Goal: Transaction & Acquisition: Purchase product/service

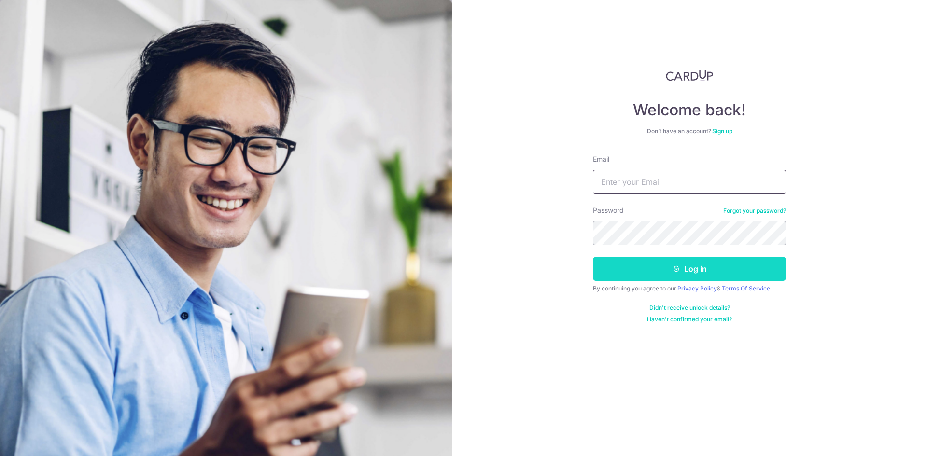
type input "jiazihuang@gmail.com"
click at [652, 274] on button "Log in" at bounding box center [689, 269] width 193 height 24
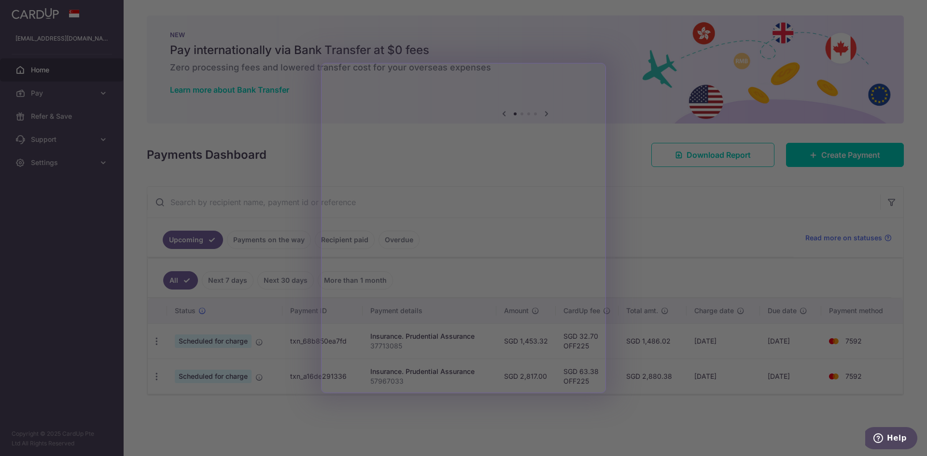
click at [679, 240] on div at bounding box center [468, 230] width 936 height 461
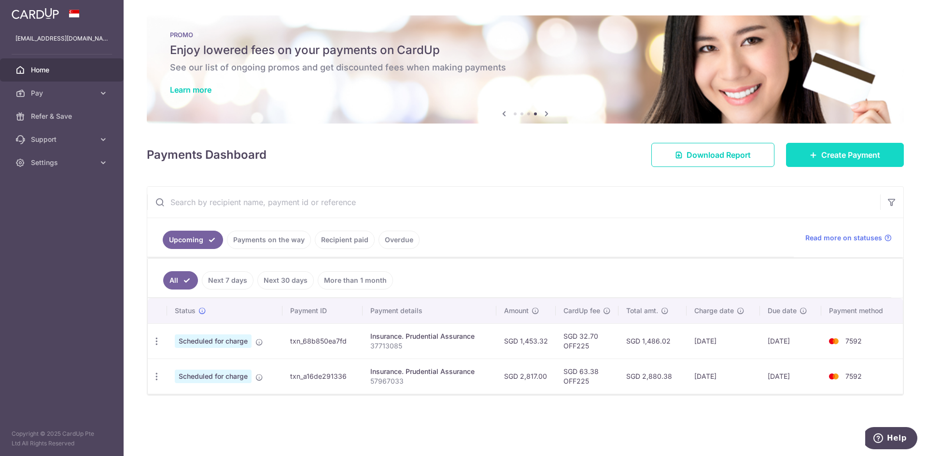
click at [803, 150] on link "Create Payment" at bounding box center [845, 155] width 118 height 24
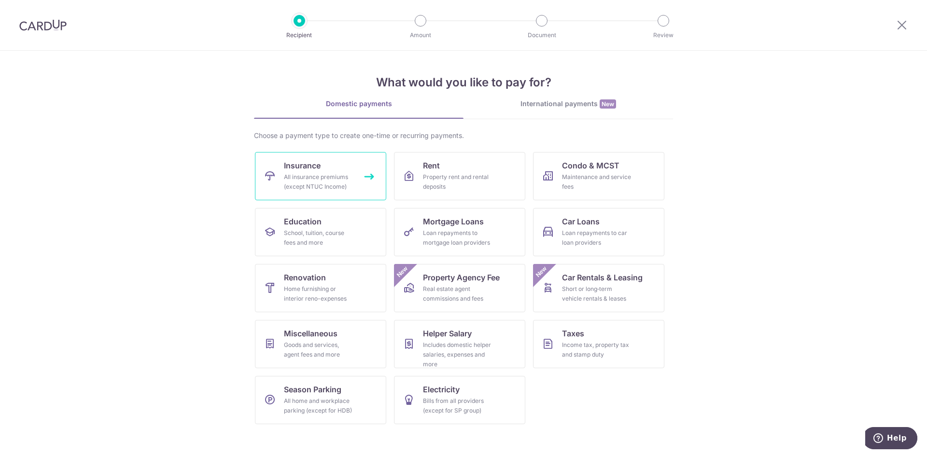
click at [291, 194] on link "Insurance All insurance premiums (except NTUC Income)" at bounding box center [320, 176] width 131 height 48
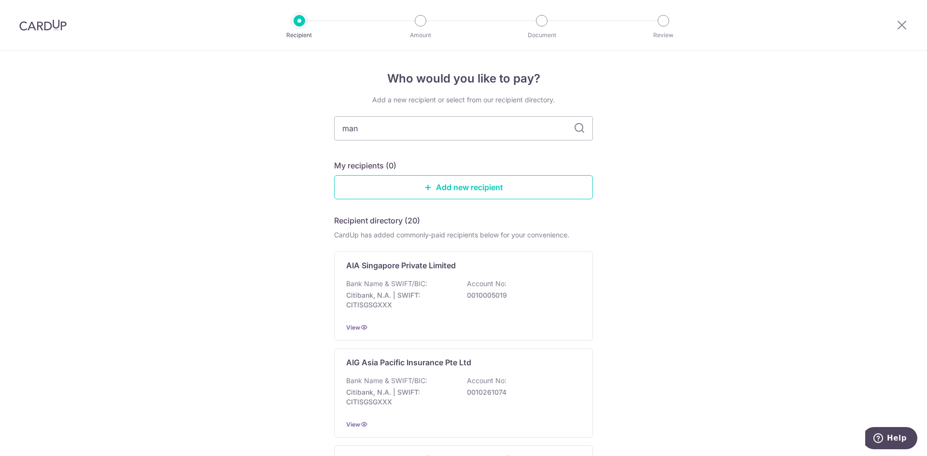
type input "manu"
click at [579, 127] on icon at bounding box center [580, 129] width 12 height 12
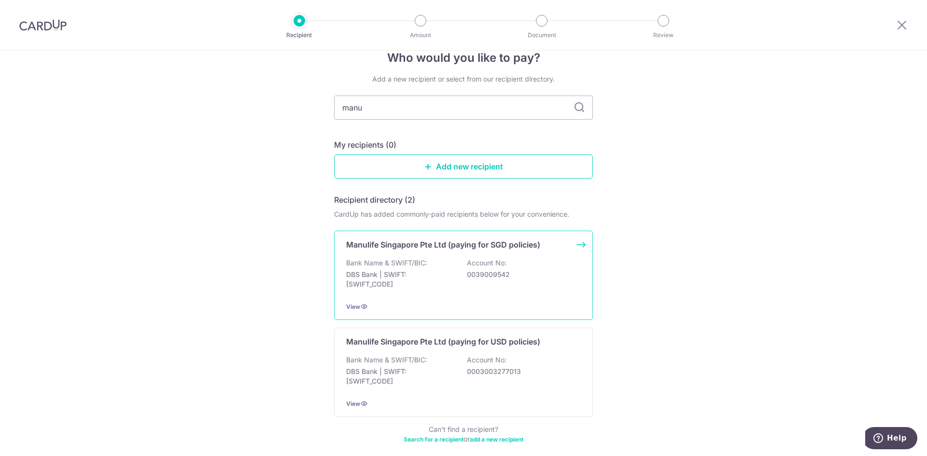
scroll to position [66, 0]
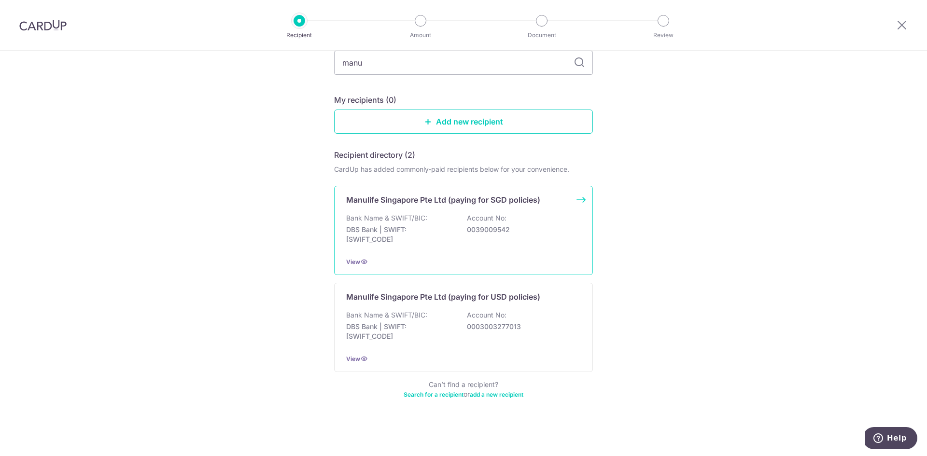
click at [410, 231] on p "DBS Bank | SWIFT: DBSSSGSGXXX" at bounding box center [400, 234] width 108 height 19
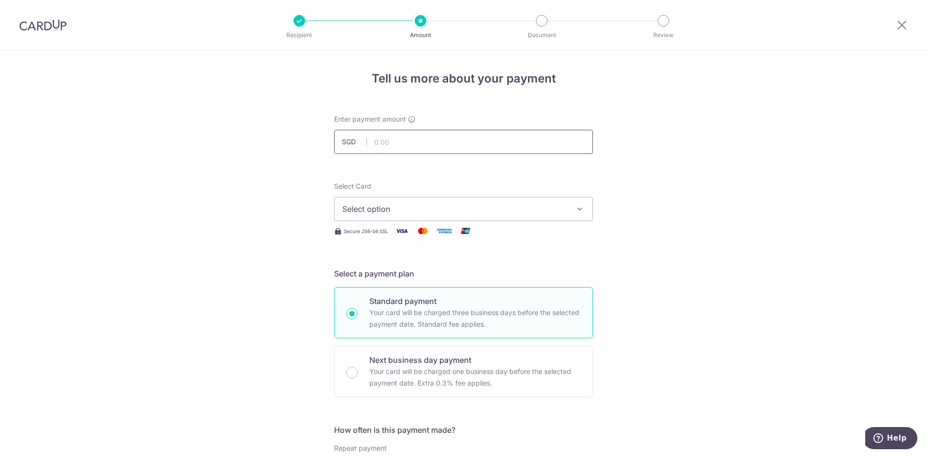
click at [373, 149] on input "text" at bounding box center [463, 142] width 259 height 24
type input "50,000.00"
click at [507, 215] on button "Select option" at bounding box center [463, 209] width 259 height 24
click at [366, 274] on span "**** 7592" at bounding box center [384, 278] width 37 height 12
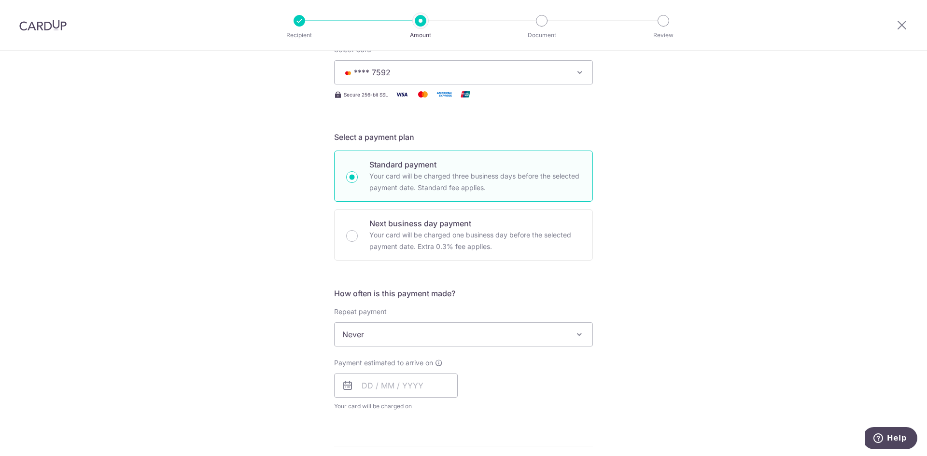
scroll to position [145, 0]
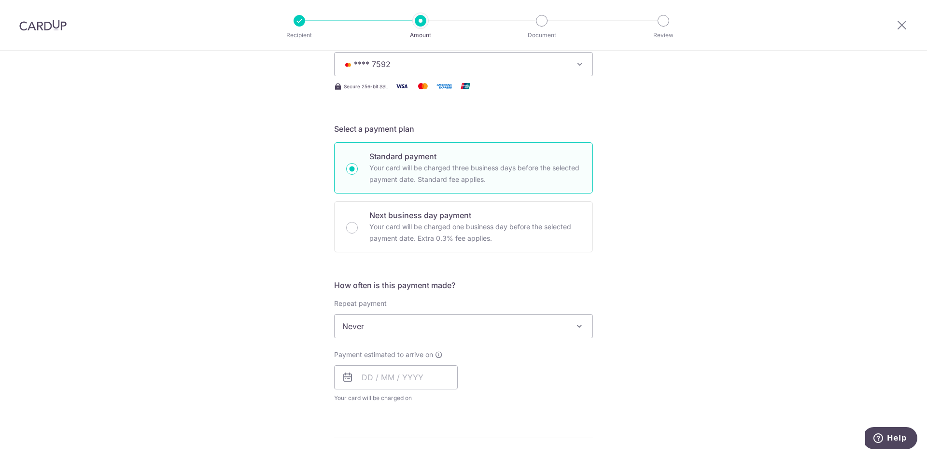
click at [543, 324] on span "Never" at bounding box center [464, 326] width 258 height 23
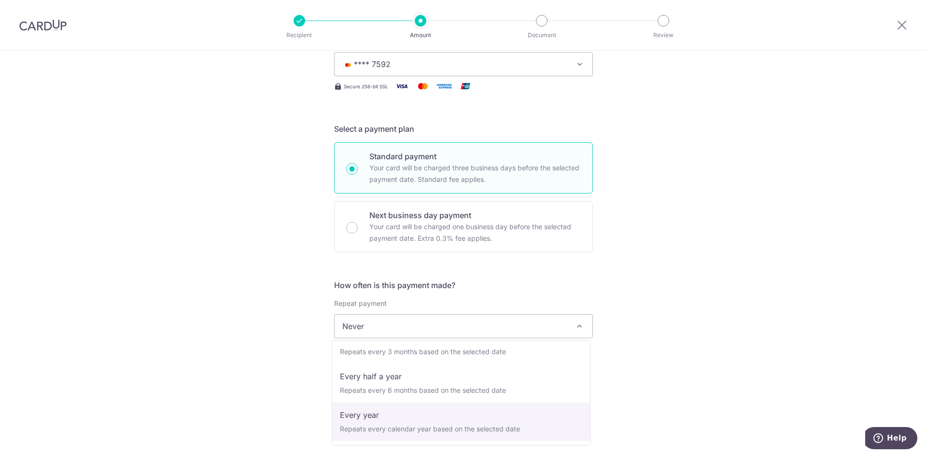
select select "6"
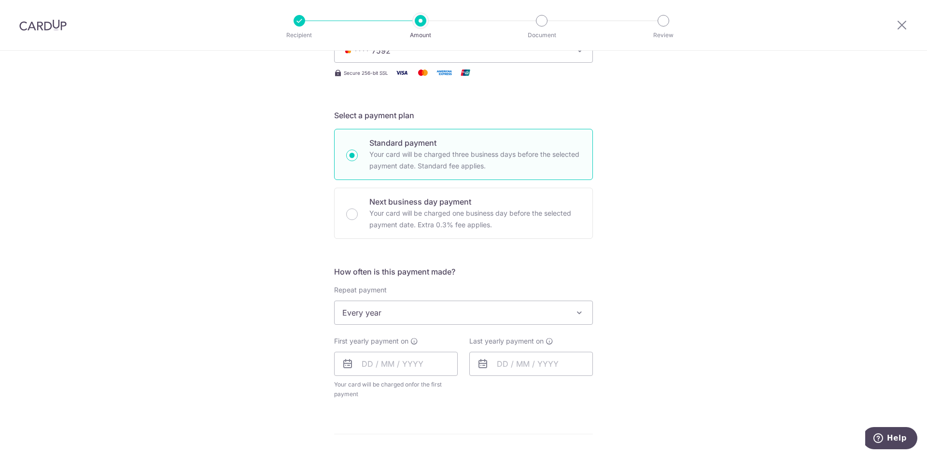
scroll to position [193, 0]
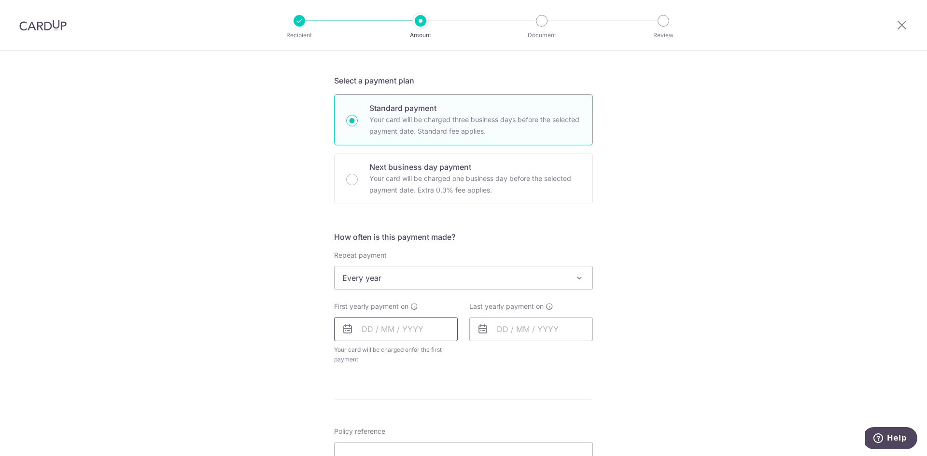
click at [427, 333] on input "text" at bounding box center [396, 329] width 124 height 24
click at [906, 349] on div "Tell us more about your payment Enter payment amount SGD 50,000.00 50000.00 Sel…" at bounding box center [463, 299] width 927 height 883
click at [382, 329] on input "text" at bounding box center [396, 329] width 124 height 24
click at [790, 326] on div "Tell us more about your payment Enter payment amount SGD 50,000.00 50000.00 Sel…" at bounding box center [463, 299] width 927 height 883
click at [370, 330] on input "text" at bounding box center [396, 329] width 124 height 24
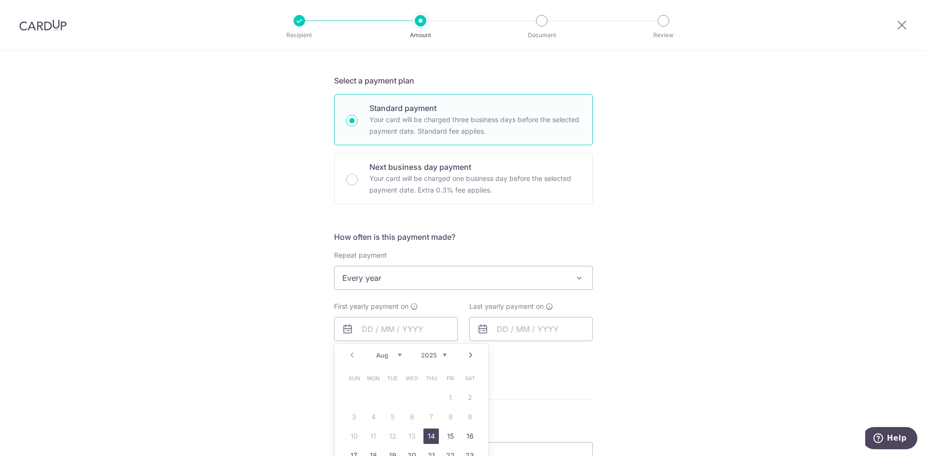
click at [399, 355] on select "Aug Sep Oct Nov Dec" at bounding box center [389, 356] width 26 height 8
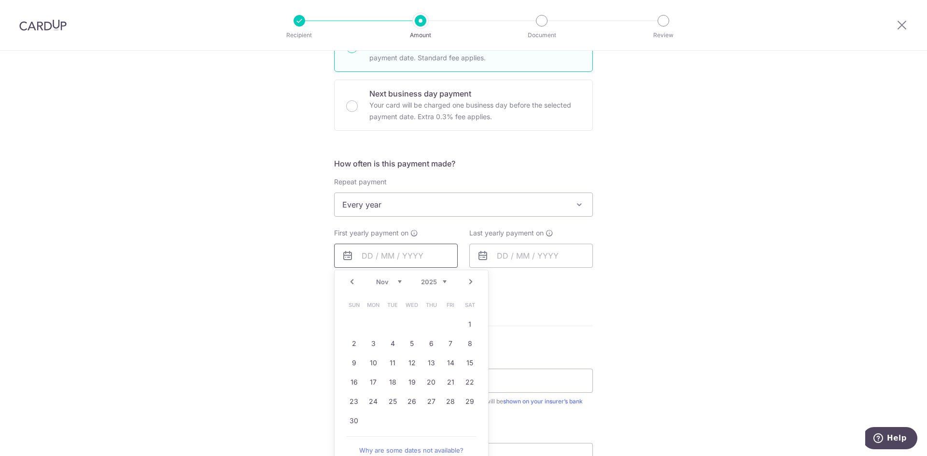
scroll to position [290, 0]
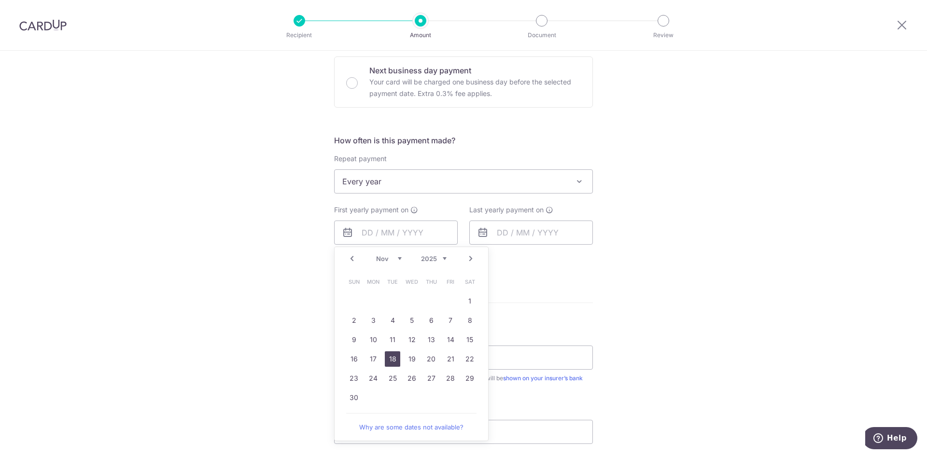
click at [395, 363] on link "18" at bounding box center [392, 359] width 15 height 15
type input "[DATE]"
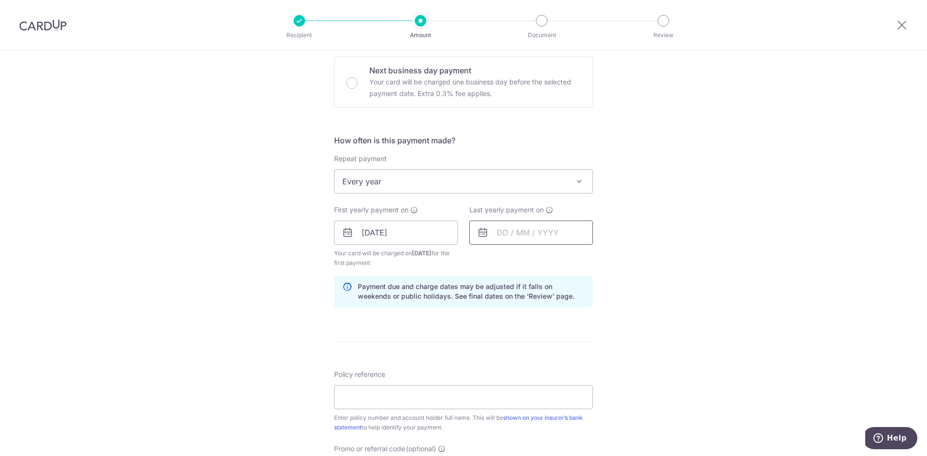
click at [503, 231] on input "text" at bounding box center [531, 233] width 124 height 24
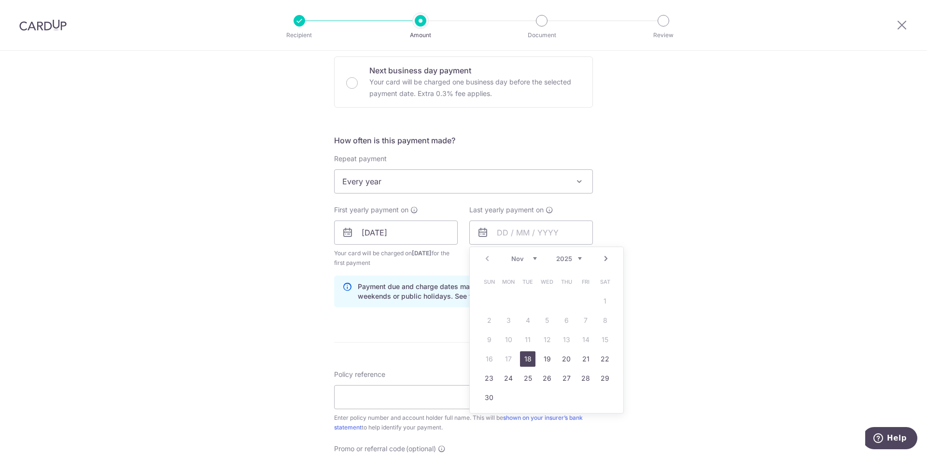
click at [575, 259] on select "2025 2026 2027 2028 2029 2030 2031 2032 2033 2034 2035" at bounding box center [569, 259] width 26 height 8
click at [543, 336] on link "18" at bounding box center [546, 339] width 15 height 15
type input "18/11/2026"
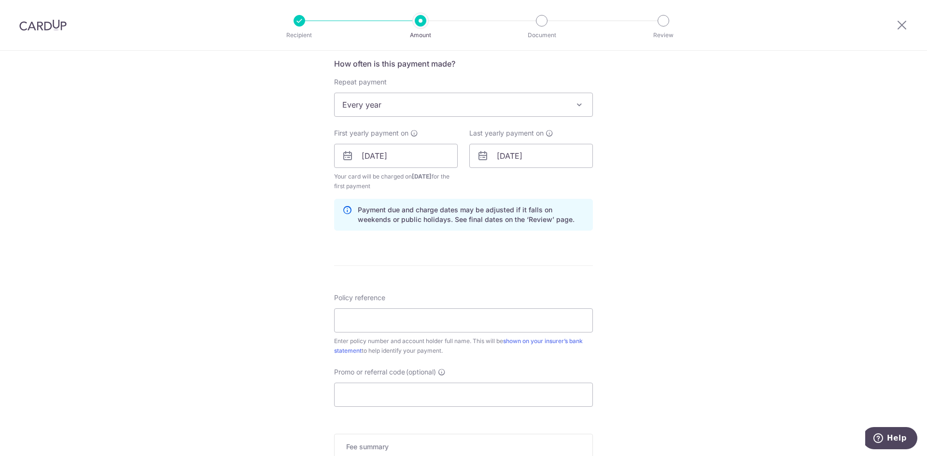
scroll to position [386, 0]
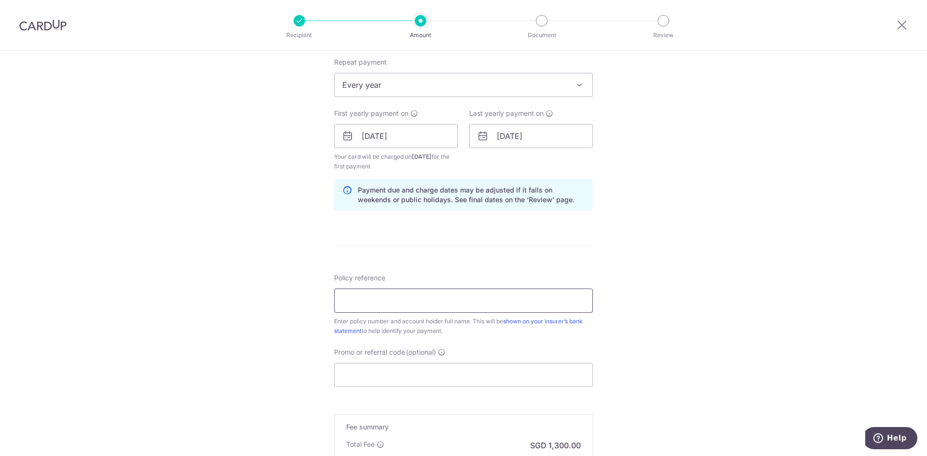
click at [487, 307] on input "Policy reference" at bounding box center [463, 301] width 259 height 24
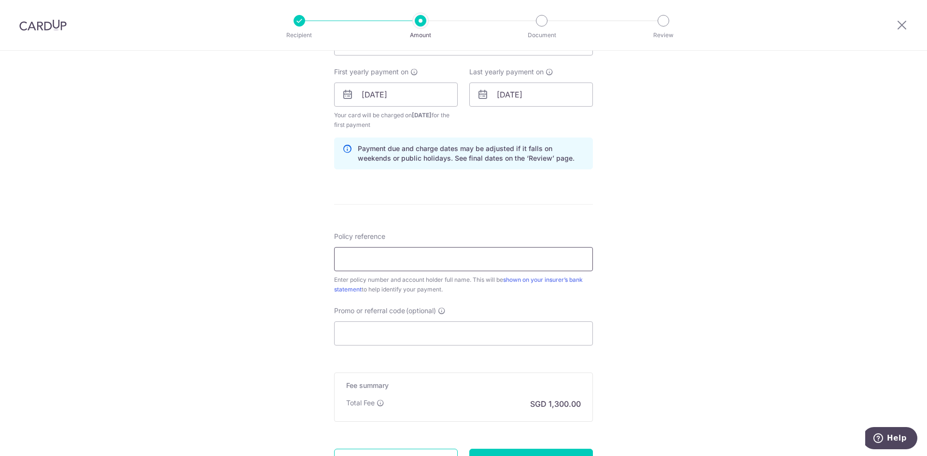
scroll to position [435, 0]
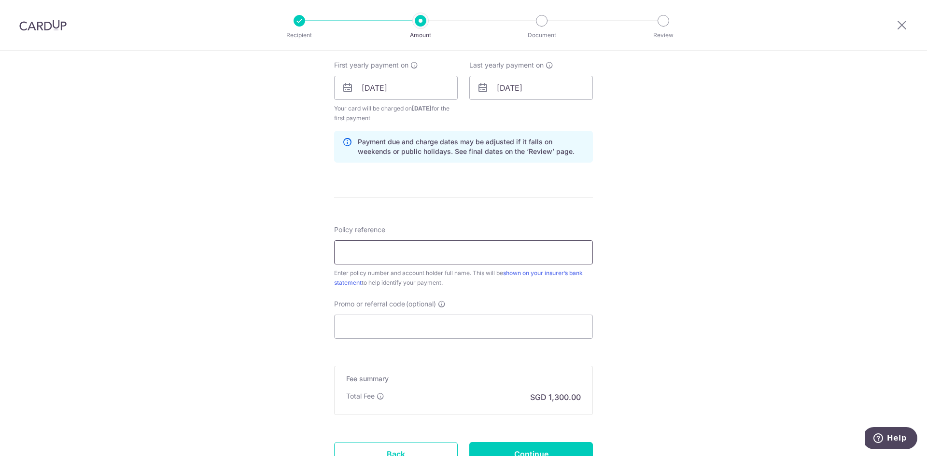
paste input "2451936623"
type input "2451936623"
click at [359, 334] on input "Promo or referral code (optional)" at bounding box center [463, 327] width 259 height 24
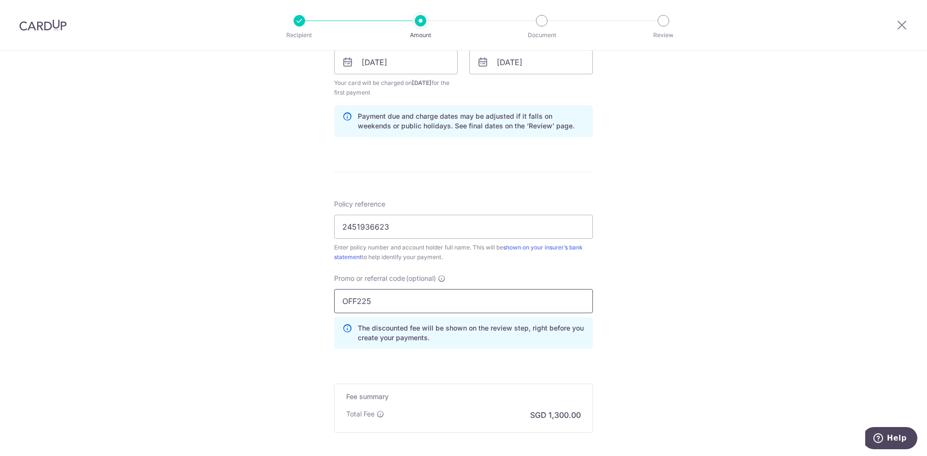
scroll to position [531, 0]
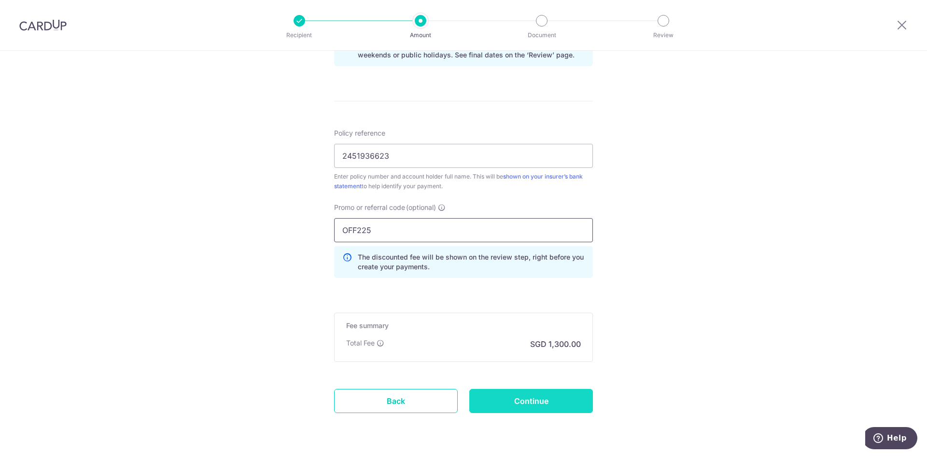
type input "OFF225"
click at [501, 397] on input "Continue" at bounding box center [531, 401] width 124 height 24
type input "Create Schedule"
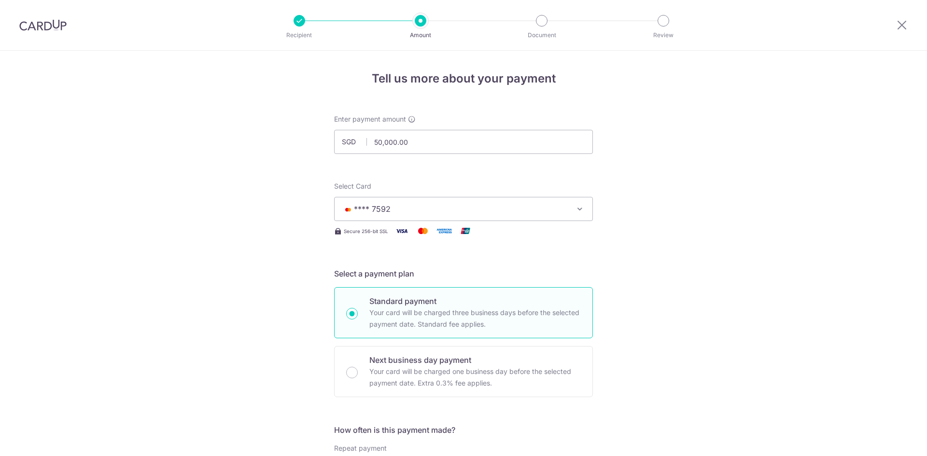
scroll to position [525, 0]
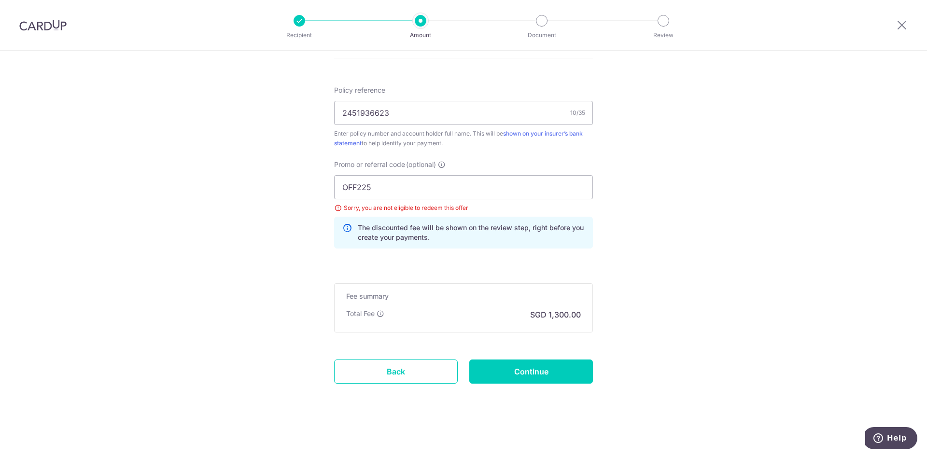
click at [335, 209] on div "Sorry, you are not eligible to redeem this offer" at bounding box center [463, 208] width 259 height 10
click at [445, 165] on div "Promo or referral code (optional) OFF225 Sorry, you are not eligible to redeem …" at bounding box center [463, 204] width 259 height 89
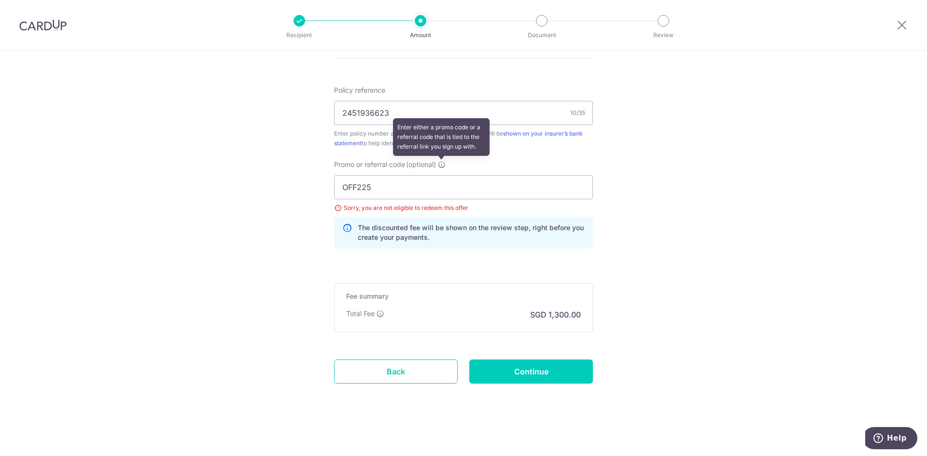
click at [443, 165] on icon at bounding box center [442, 165] width 8 height 8
click at [443, 175] on input "OFF225" at bounding box center [463, 187] width 259 height 24
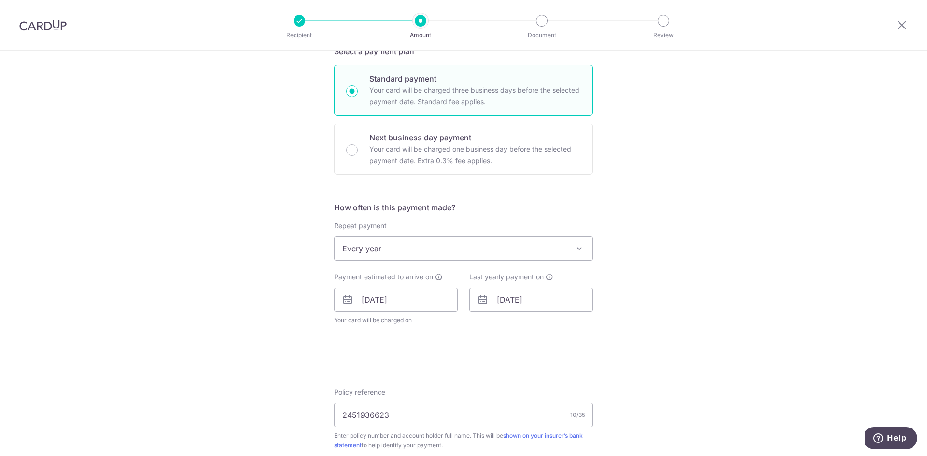
scroll to position [338, 0]
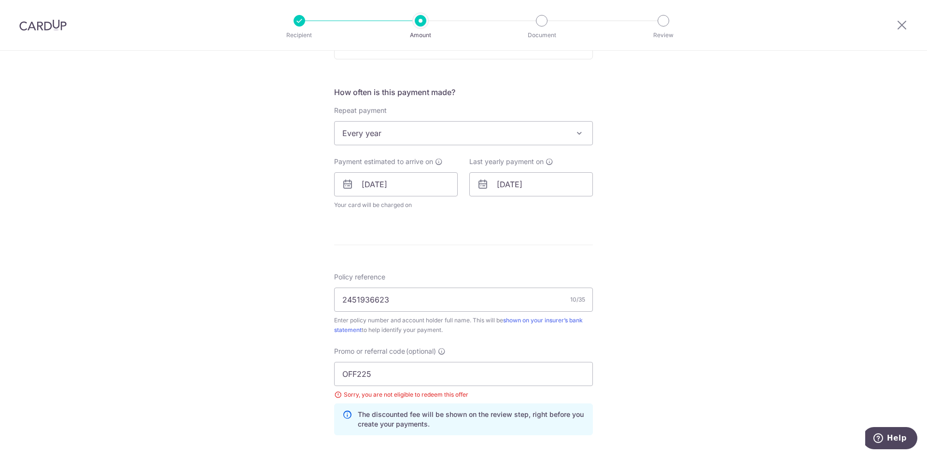
click at [458, 140] on span "Every year" at bounding box center [464, 133] width 258 height 23
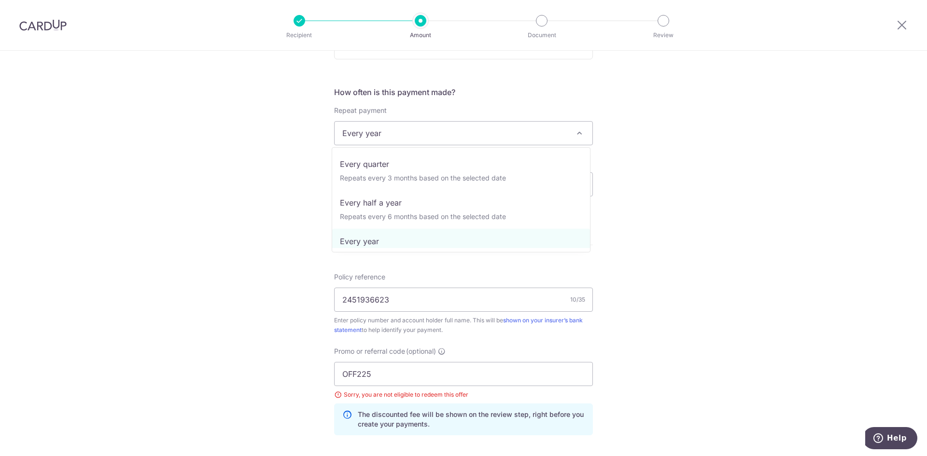
scroll to position [0, 0]
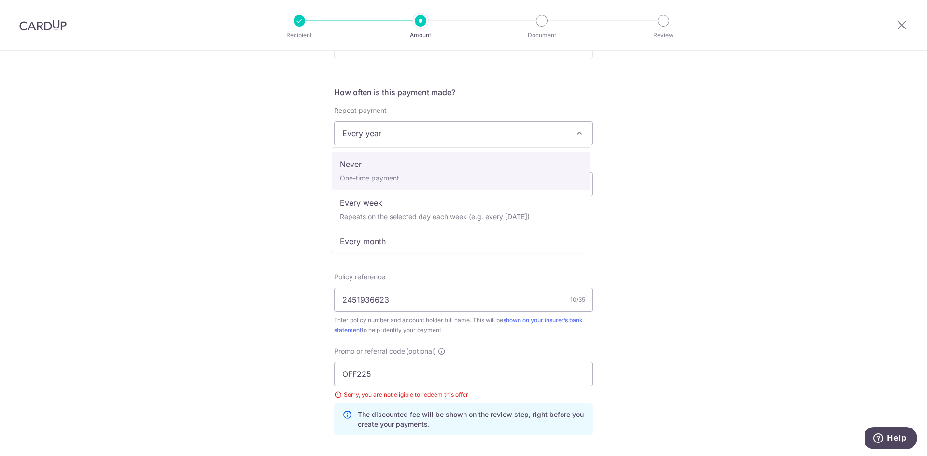
select select "1"
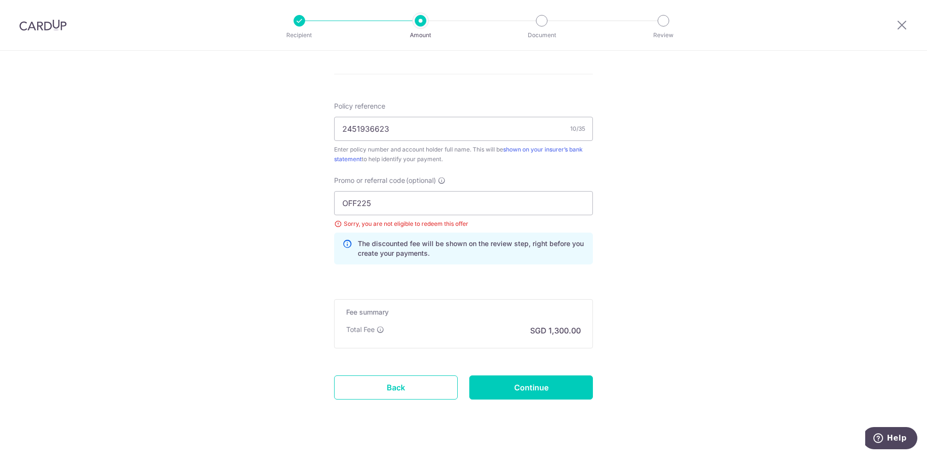
scroll to position [564, 0]
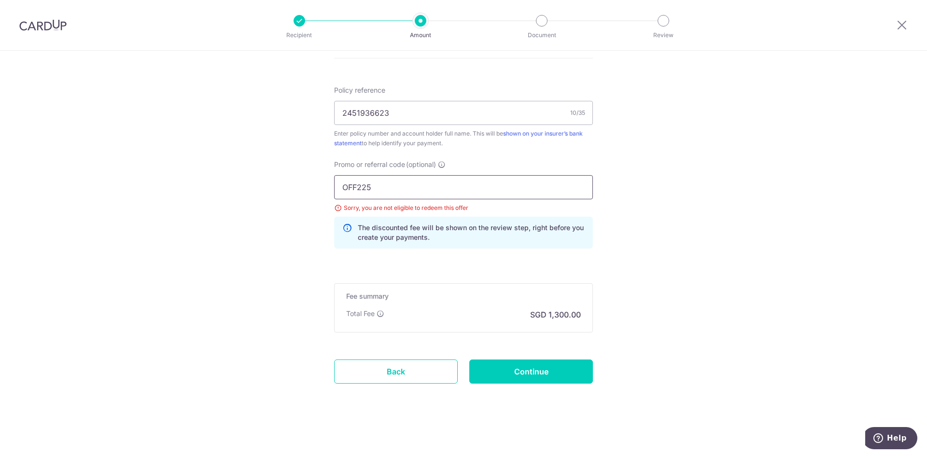
click at [383, 185] on input "OFF225" at bounding box center [463, 187] width 259 height 24
drag, startPoint x: 383, startPoint y: 185, endPoint x: 263, endPoint y: 182, distance: 119.8
click button "Add Card" at bounding box center [0, 0] width 0 height 0
click at [454, 197] on input "OFF225" at bounding box center [463, 187] width 259 height 24
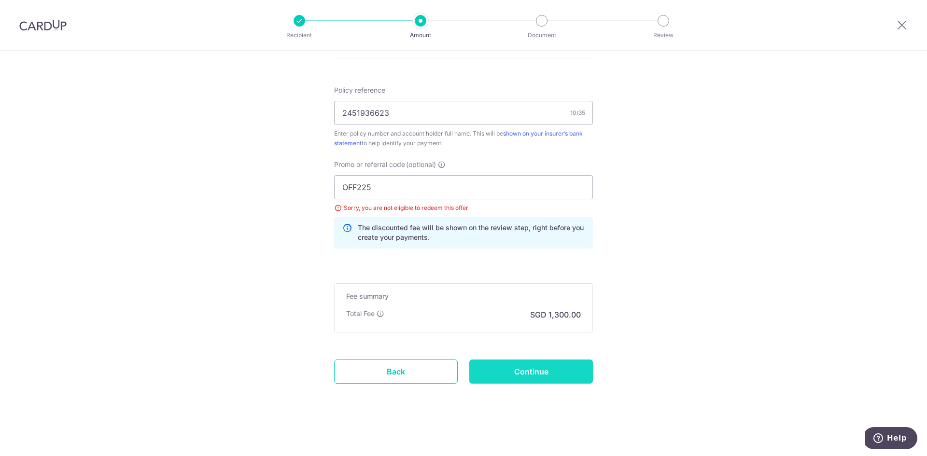
click at [545, 371] on input "Continue" at bounding box center [531, 372] width 124 height 24
type input "Update Schedule"
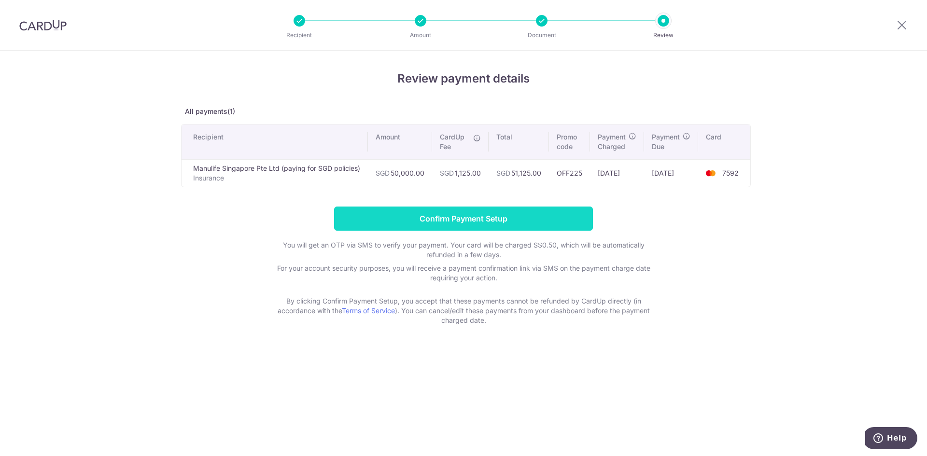
click at [475, 217] on input "Confirm Payment Setup" at bounding box center [463, 219] width 259 height 24
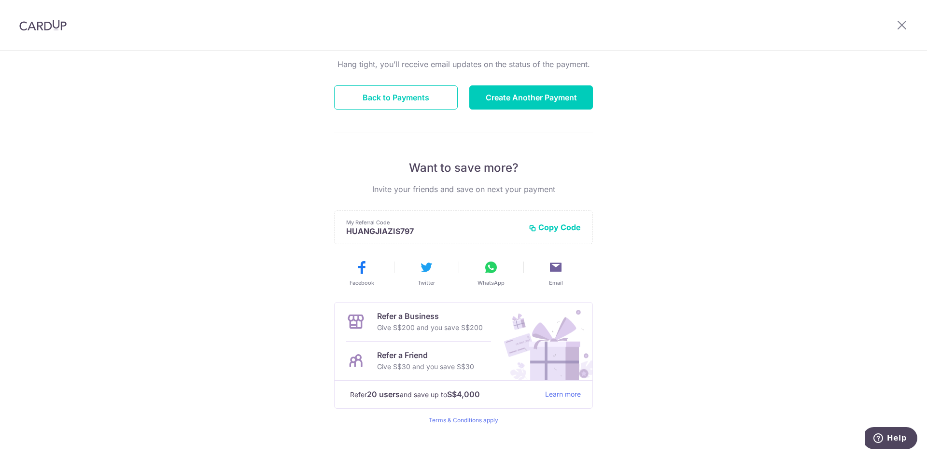
scroll to position [48, 0]
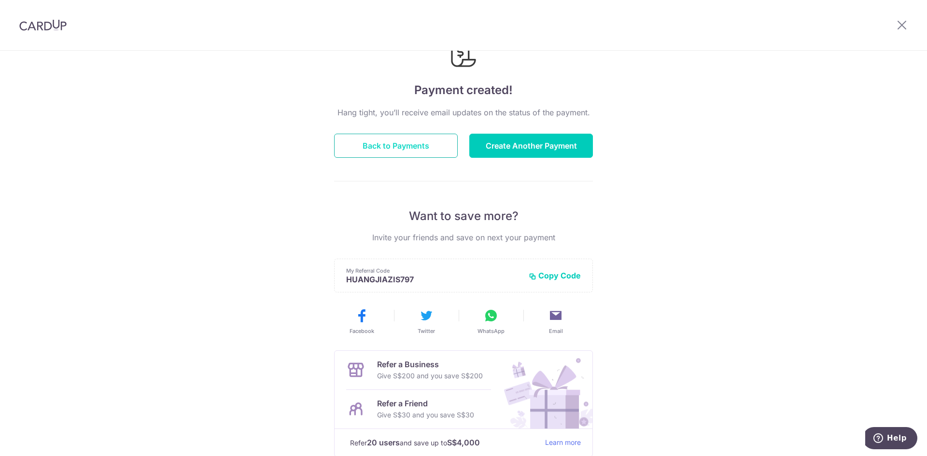
click at [399, 147] on button "Back to Payments" at bounding box center [396, 146] width 124 height 24
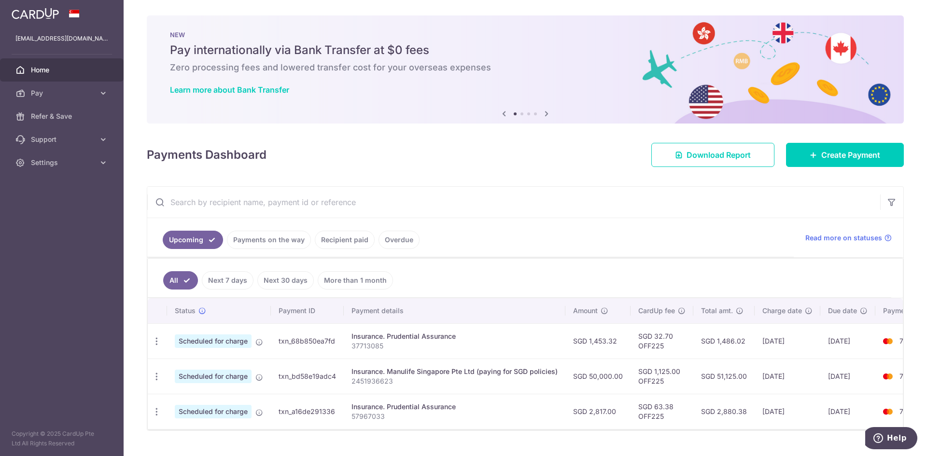
scroll to position [25, 0]
